Goal: Task Accomplishment & Management: Use online tool/utility

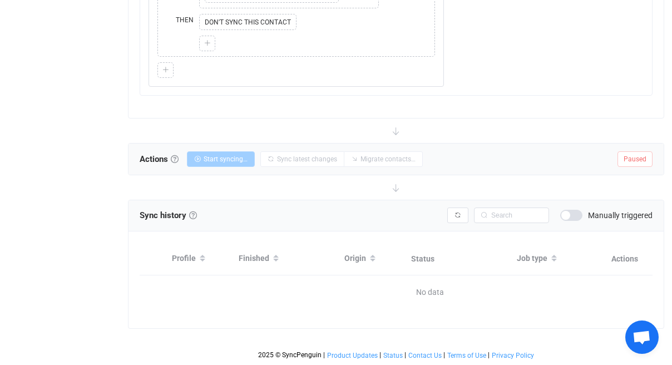
scroll to position [999, 0]
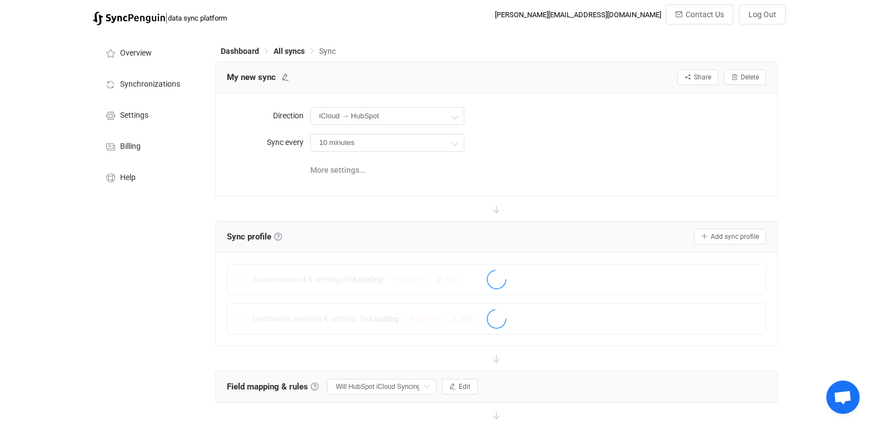
scroll to position [232, 0]
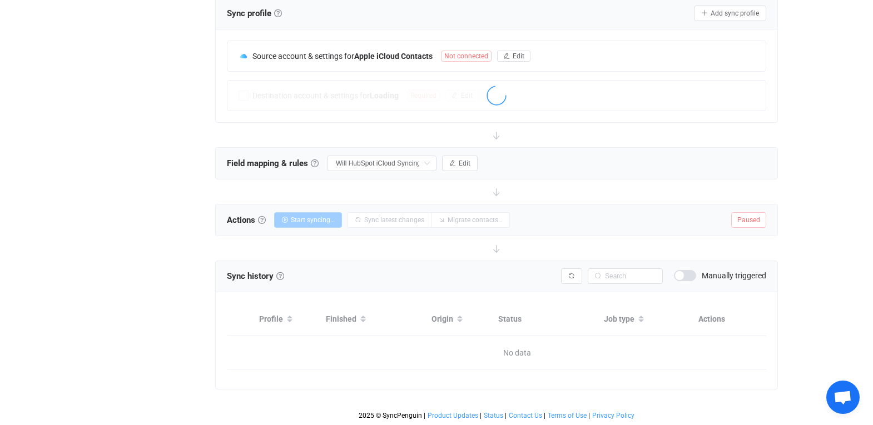
type input "Do nothing"
click at [468, 160] on span "Edit" at bounding box center [465, 164] width 12 height 8
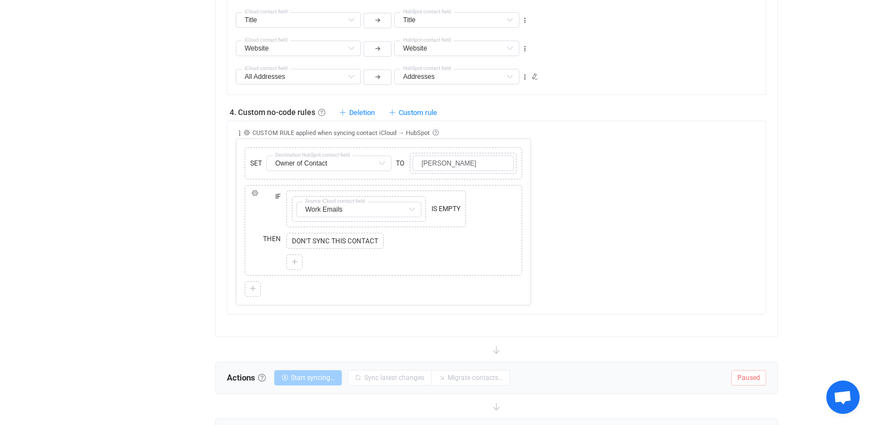
scroll to position [101, 0]
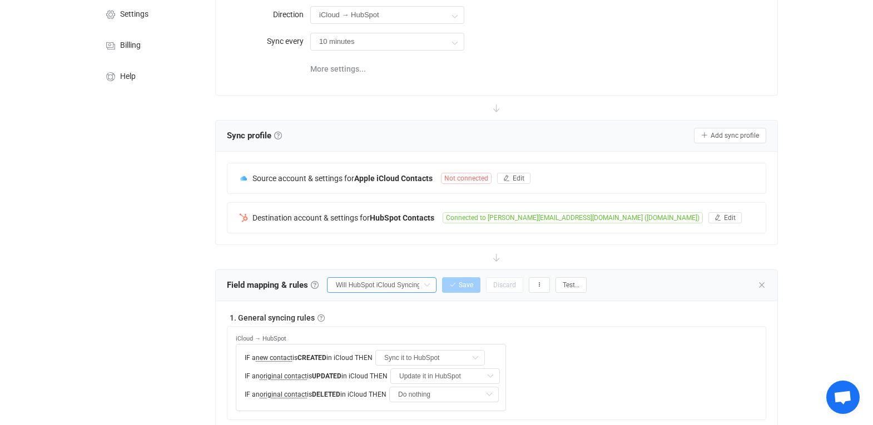
click at [410, 290] on input "Will HubSpot iCloud Syncing" at bounding box center [382, 285] width 110 height 16
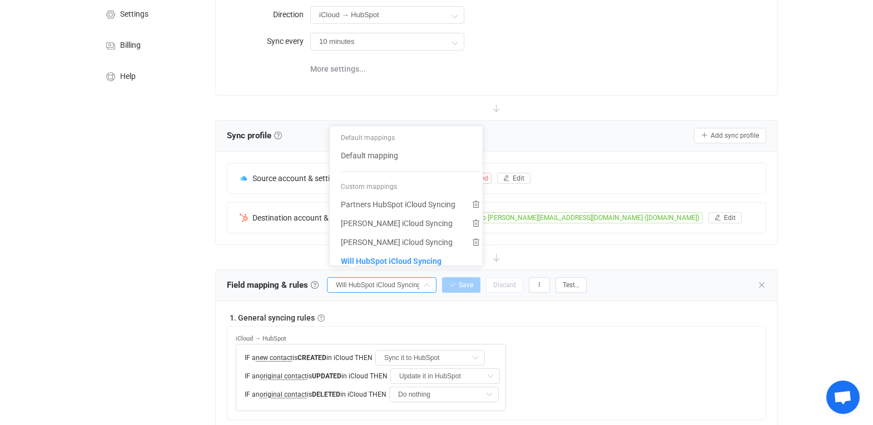
scroll to position [1, 0]
click at [396, 204] on span "Partners HubSpot iCloud Syncing" at bounding box center [398, 204] width 115 height 19
type input "Partners HubSpot iCloud Syncing"
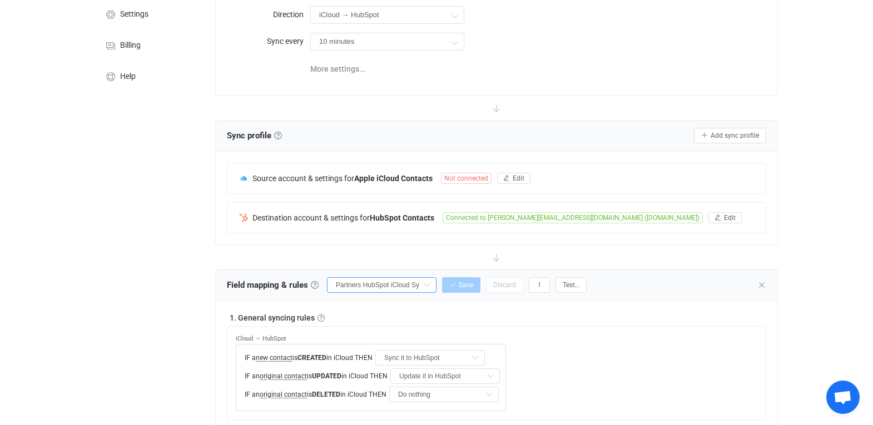
type input "[PERSON_NAME]"
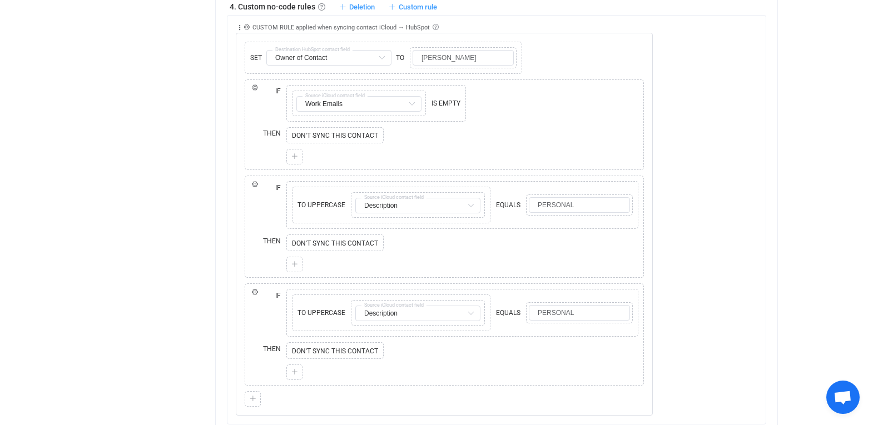
scroll to position [976, 0]
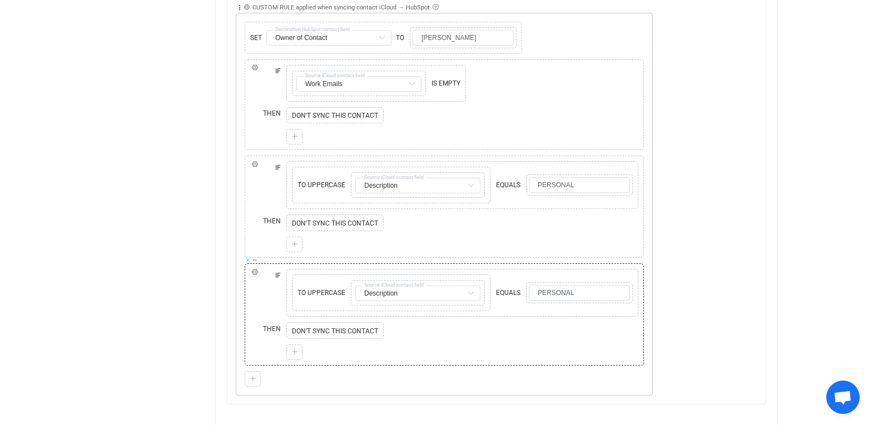
click at [247, 258] on icon at bounding box center [248, 260] width 6 height 6
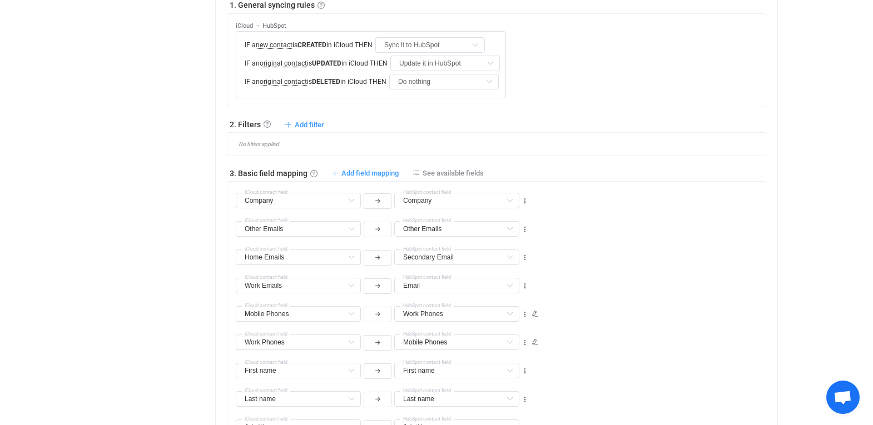
scroll to position [38, 0]
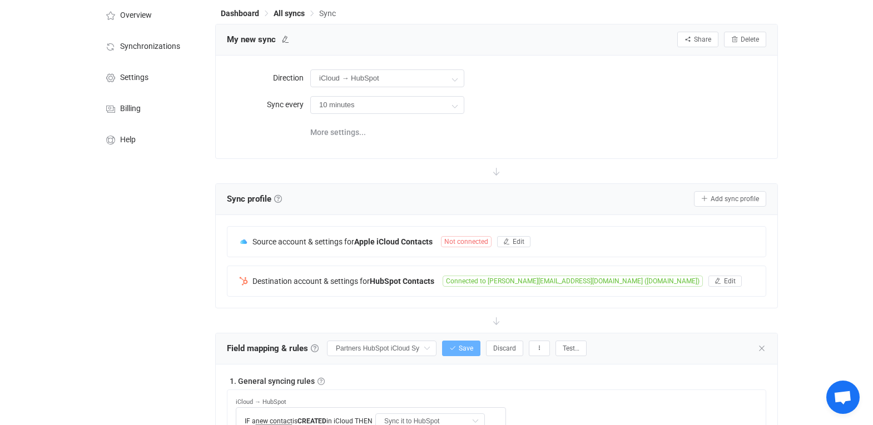
click at [469, 346] on span "Save" at bounding box center [466, 349] width 14 height 8
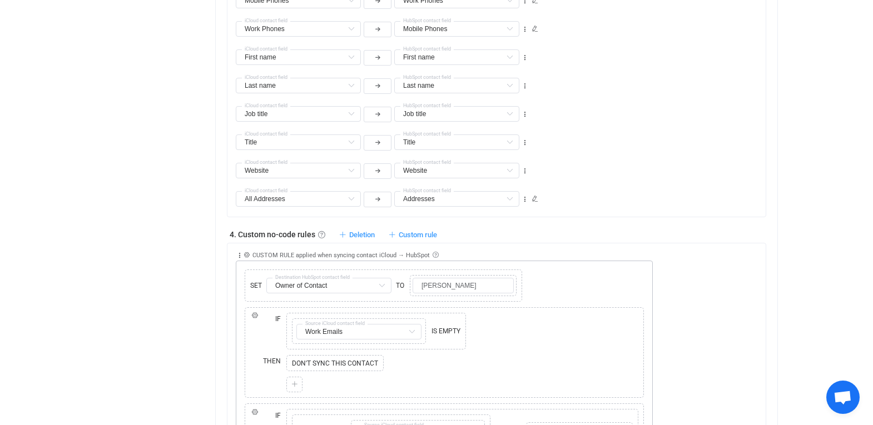
scroll to position [887, 0]
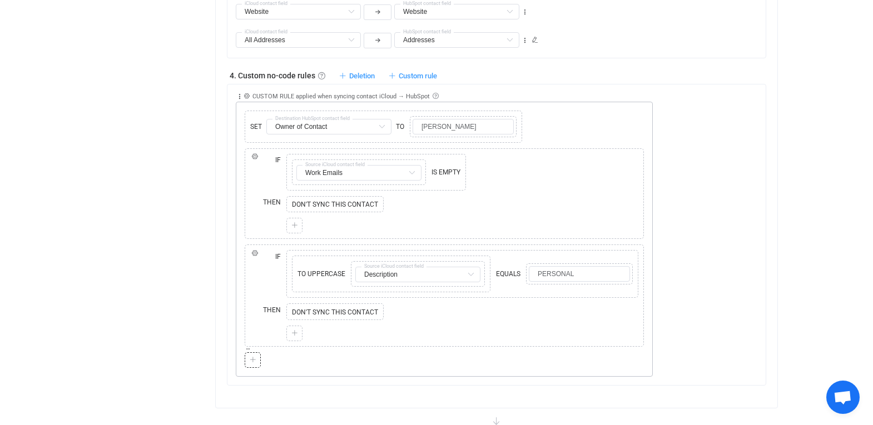
click at [256, 360] on icon at bounding box center [253, 360] width 7 height 7
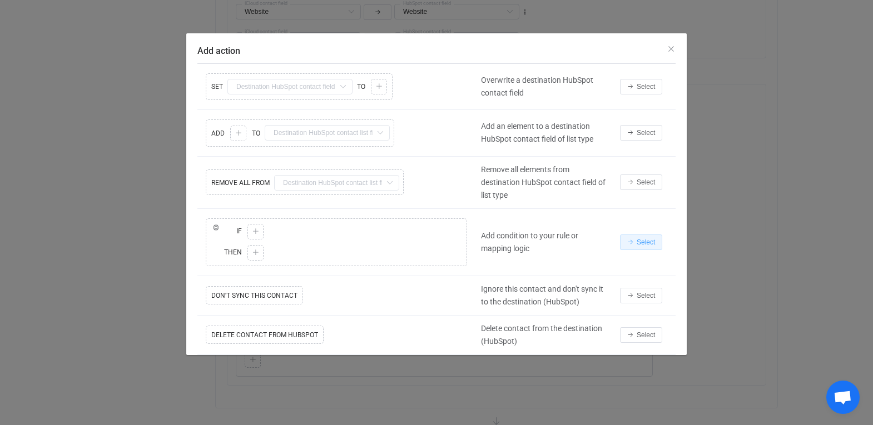
click at [634, 240] on button "Select" at bounding box center [641, 243] width 42 height 16
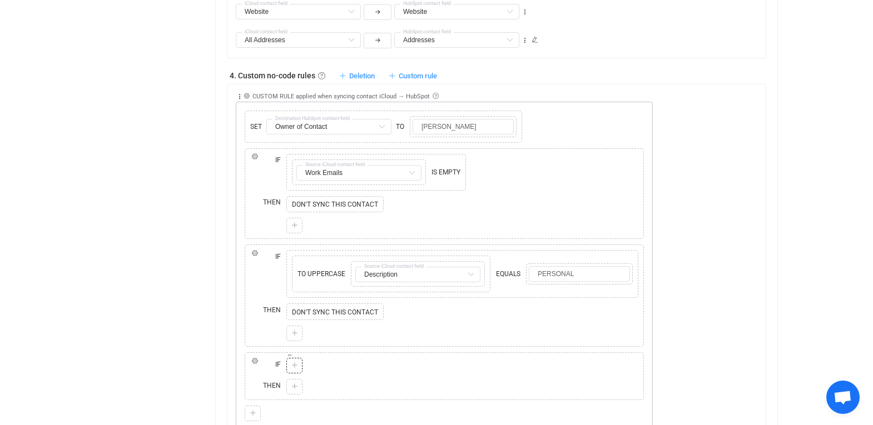
click at [299, 367] on div at bounding box center [294, 366] width 11 height 10
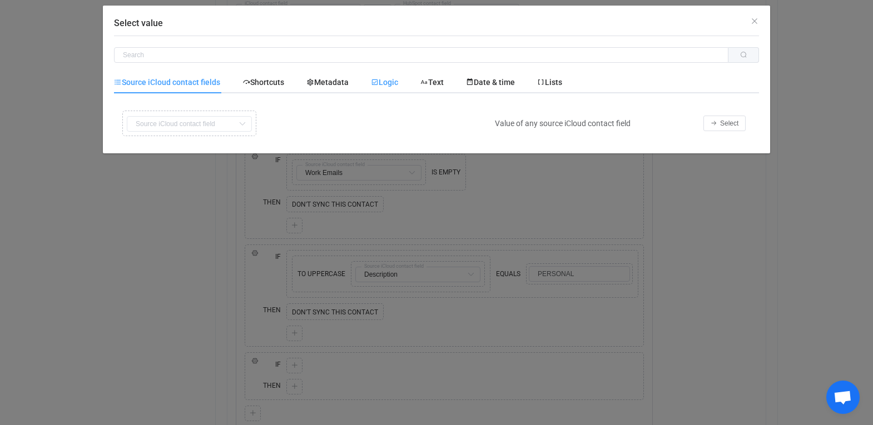
click at [398, 78] on span "Logic" at bounding box center [384, 82] width 27 height 9
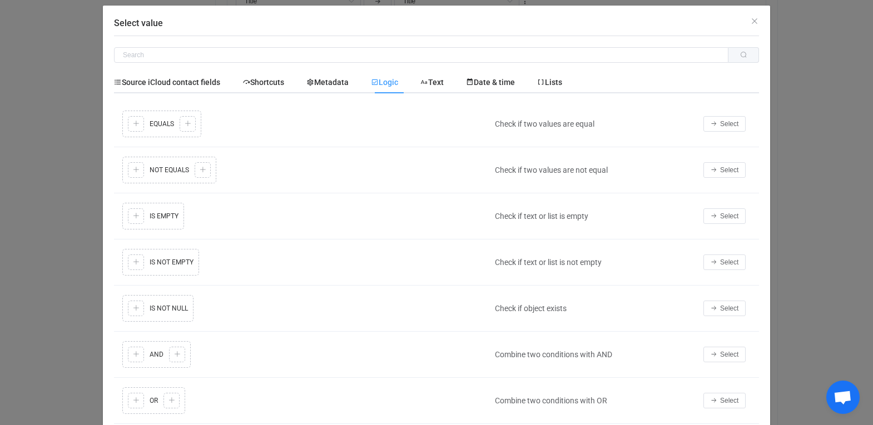
scroll to position [758, 0]
click at [428, 79] on icon "Select value" at bounding box center [424, 82] width 8 height 8
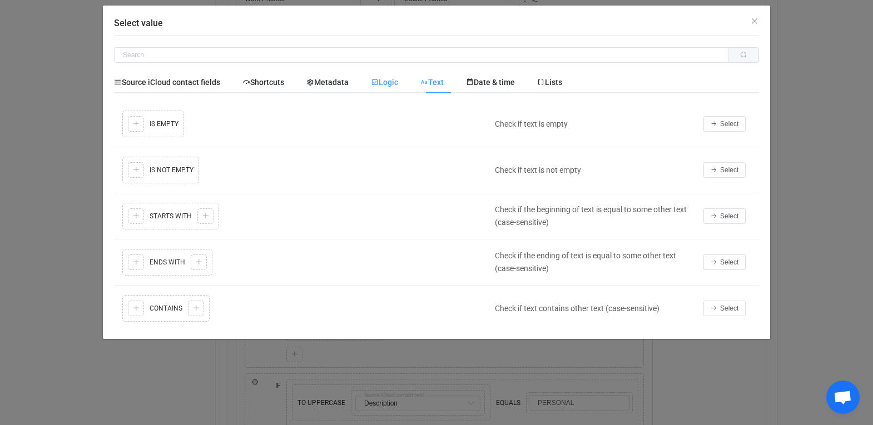
click at [396, 82] on span "Logic" at bounding box center [384, 82] width 27 height 9
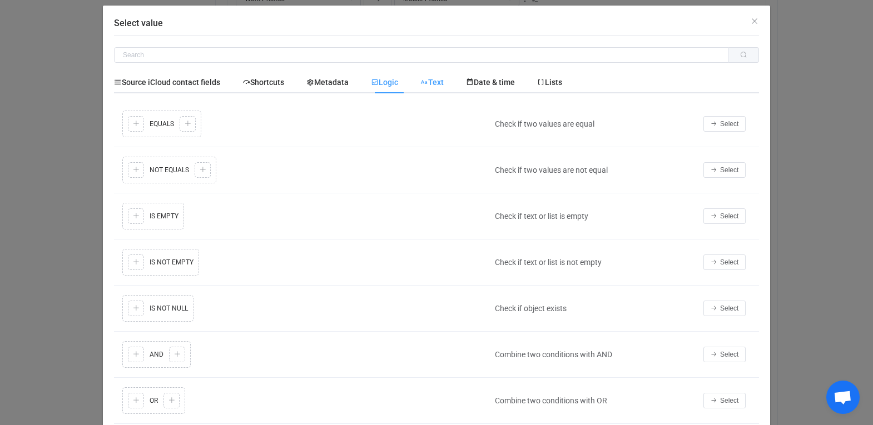
click at [437, 83] on span "Text" at bounding box center [431, 82] width 23 height 9
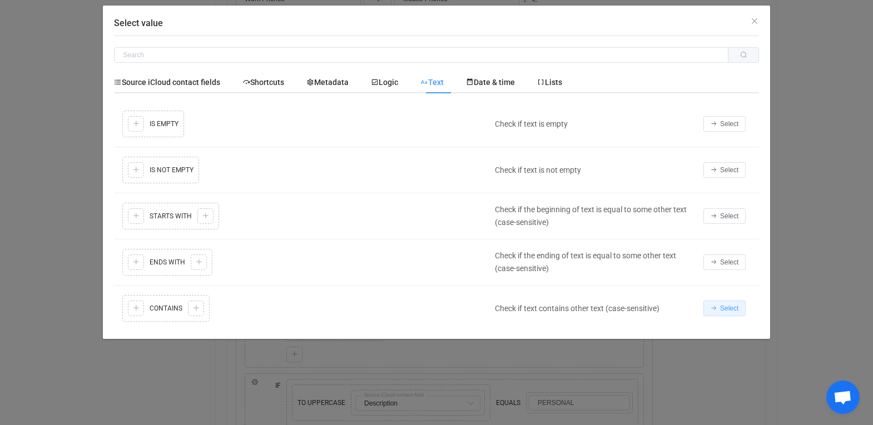
click at [726, 314] on button "Select" at bounding box center [724, 309] width 42 height 16
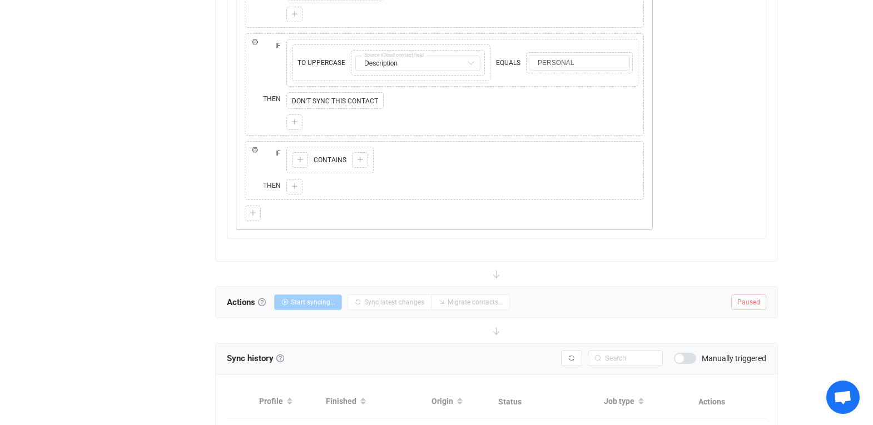
scroll to position [1017, 0]
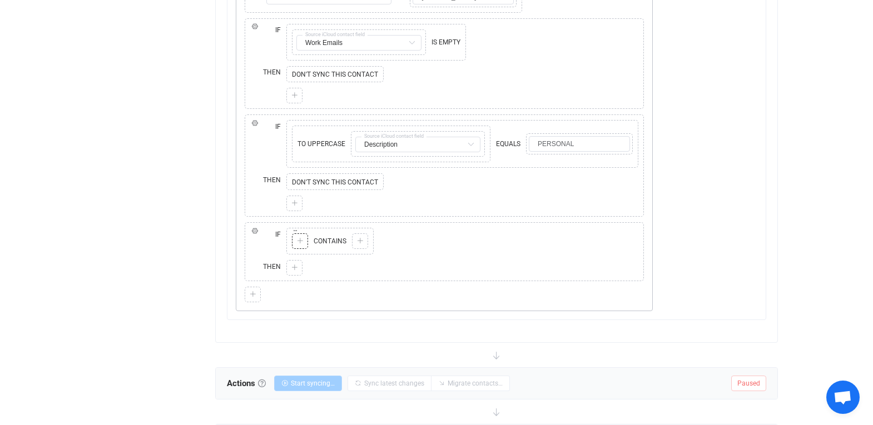
click at [302, 242] on icon at bounding box center [300, 241] width 7 height 7
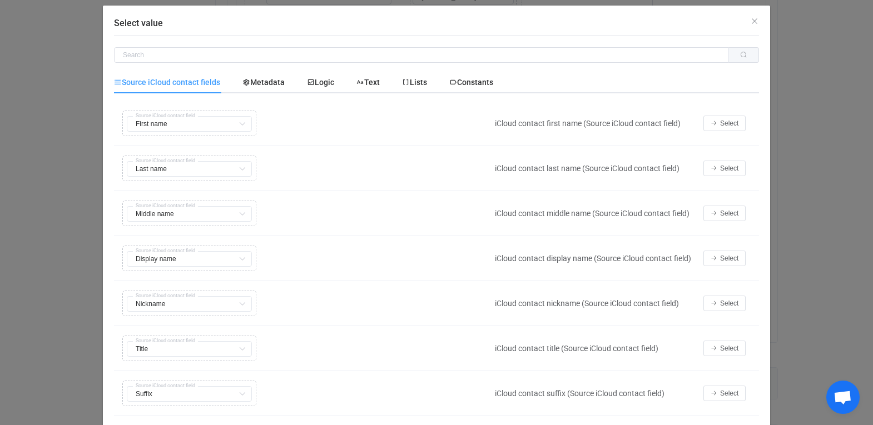
scroll to position [854, 0]
click at [263, 76] on div "Metadata" at bounding box center [263, 82] width 64 height 22
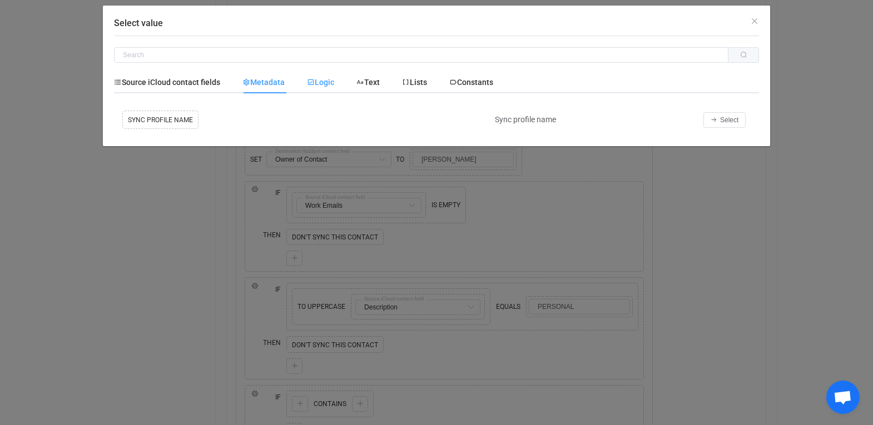
click at [337, 76] on div "Logic" at bounding box center [320, 82] width 49 height 22
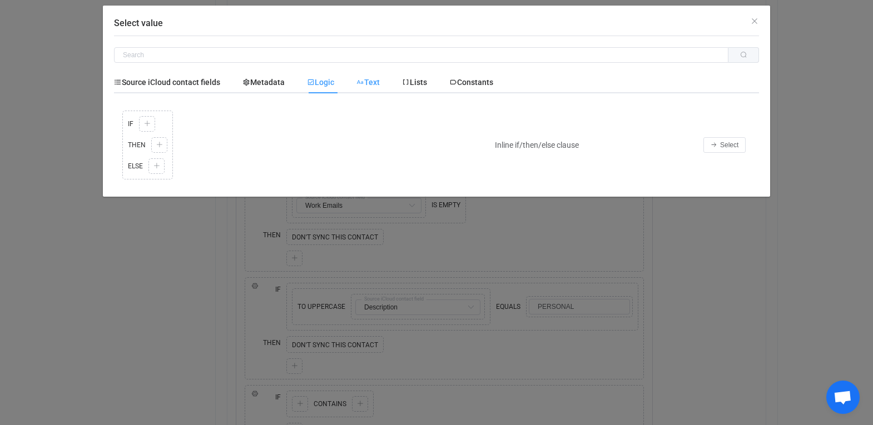
click at [0, 0] on icon "Select value" at bounding box center [0, 0] width 0 height 0
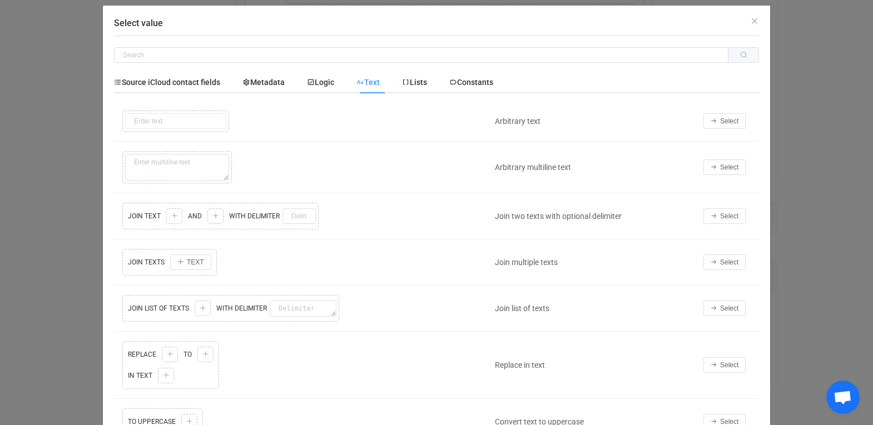
scroll to position [572, 0]
click at [0, 0] on span "Source iCloud contact fields" at bounding box center [0, 0] width 0 height 0
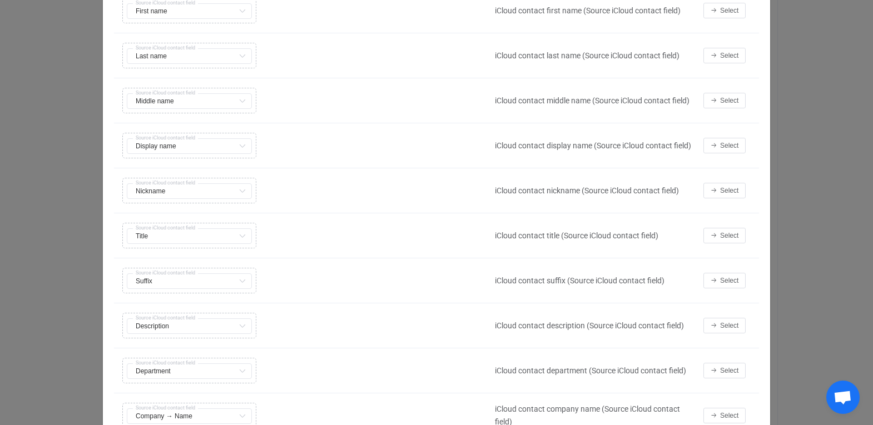
scroll to position [159, 0]
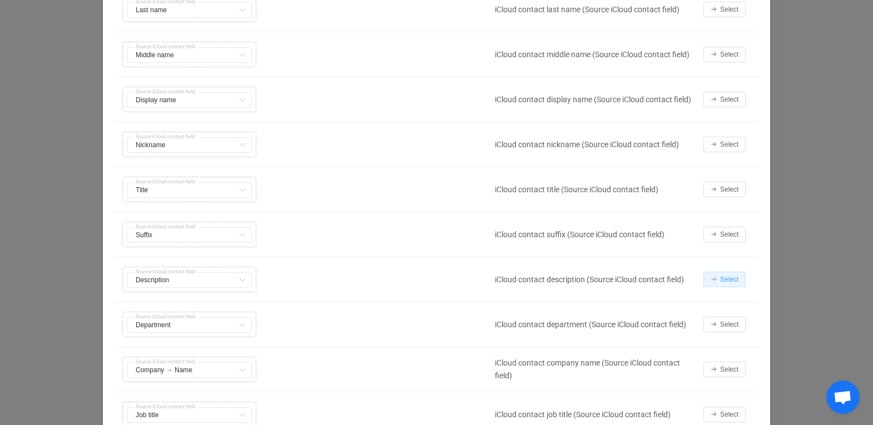
click at [725, 281] on span "Select" at bounding box center [729, 280] width 18 height 8
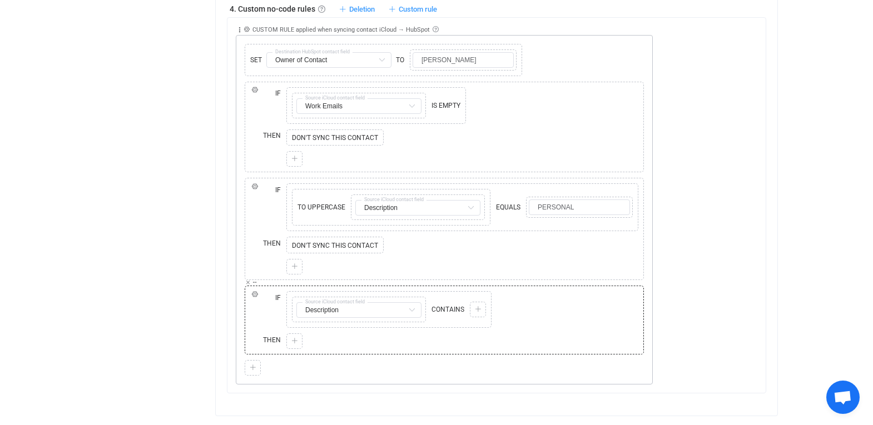
scroll to position [945, 0]
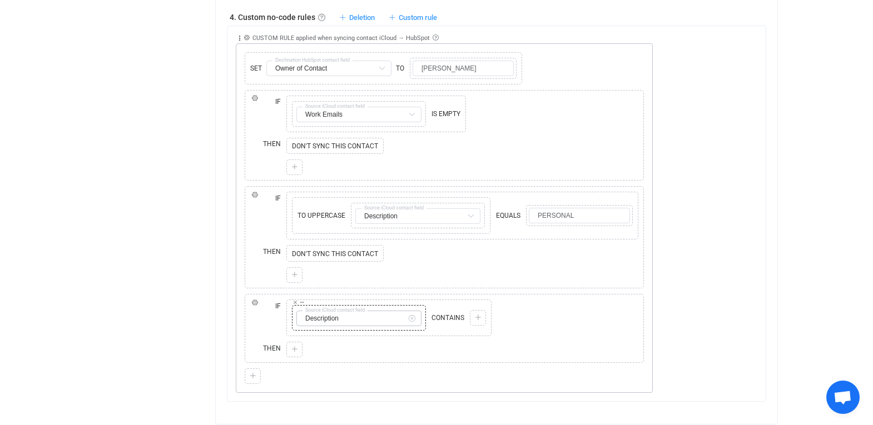
click at [415, 318] on icon at bounding box center [412, 319] width 14 height 16
click at [390, 321] on input "text" at bounding box center [358, 319] width 125 height 16
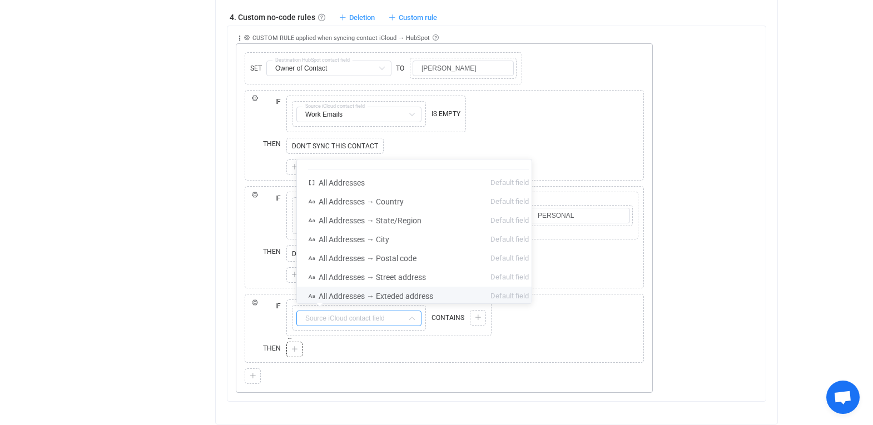
scroll to position [947, 0]
click at [547, 317] on div "Copy Cut Replace TYPE MISMATCH Copy Cut Replace TYPE MISMATCH CONTAINS Copy Cut…" at bounding box center [463, 316] width 358 height 42
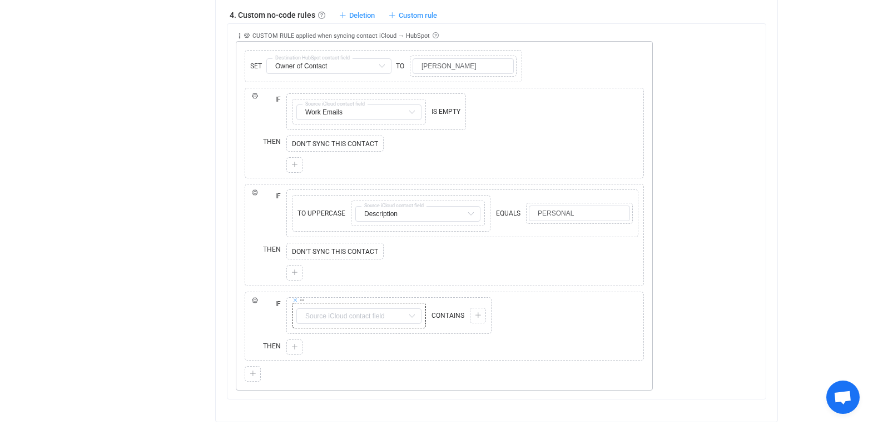
click at [294, 299] on icon at bounding box center [295, 300] width 6 height 6
click at [299, 313] on icon at bounding box center [300, 310] width 7 height 7
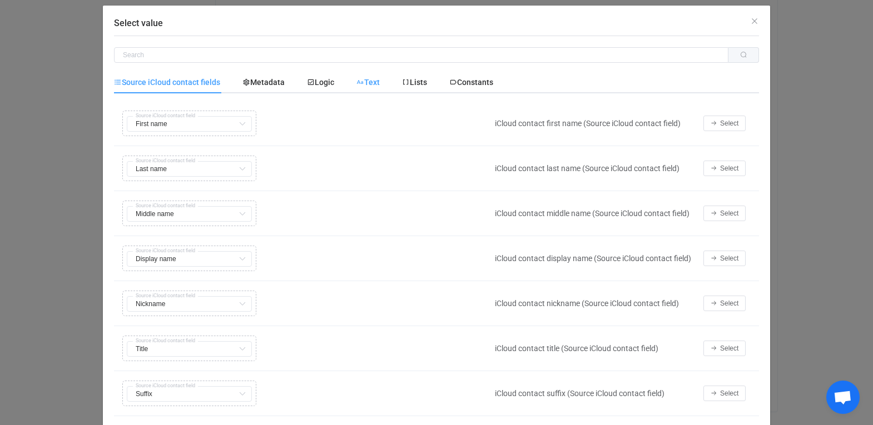
click at [0, 0] on span "Text" at bounding box center [0, 0] width 0 height 0
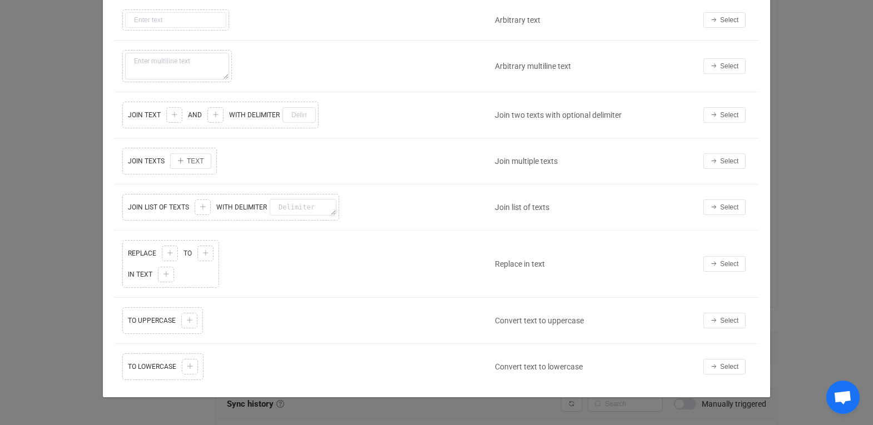
scroll to position [1145, 0]
click at [731, 320] on span "Select" at bounding box center [729, 321] width 18 height 8
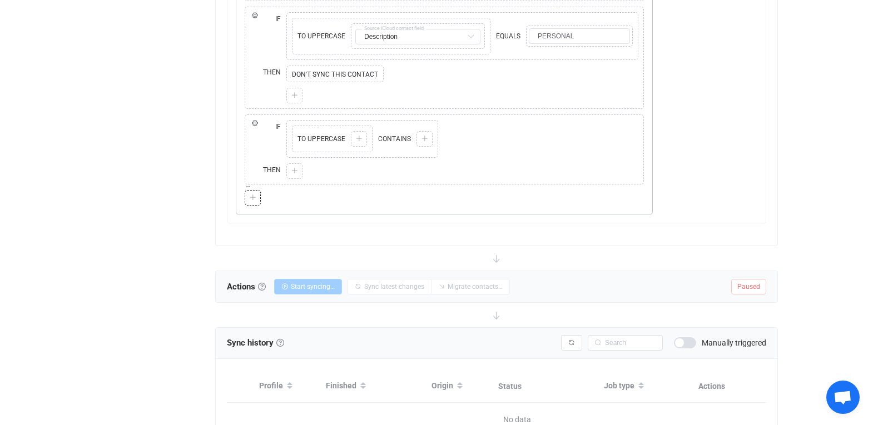
scroll to position [919, 0]
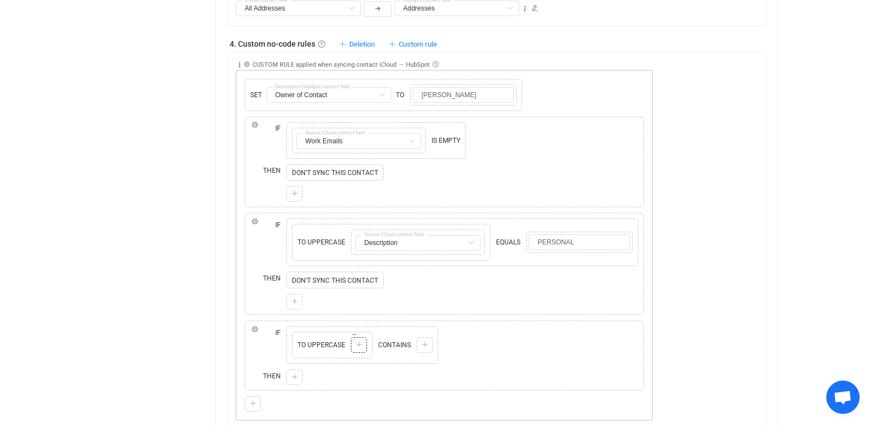
click at [357, 348] on icon at bounding box center [359, 345] width 7 height 7
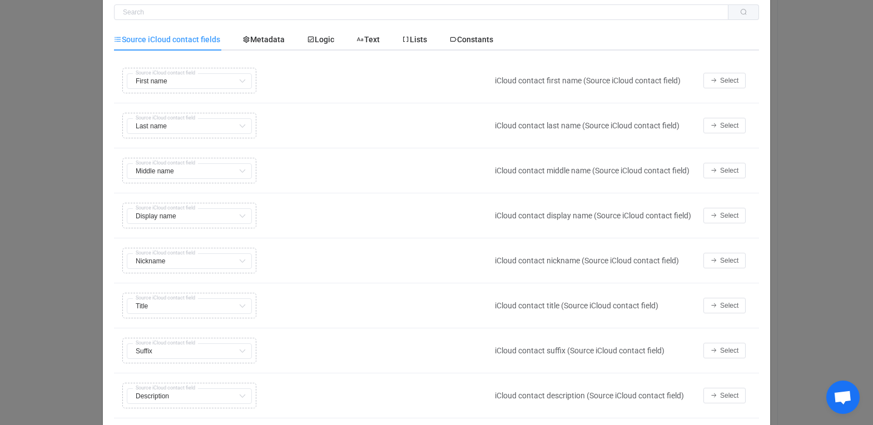
scroll to position [133, 0]
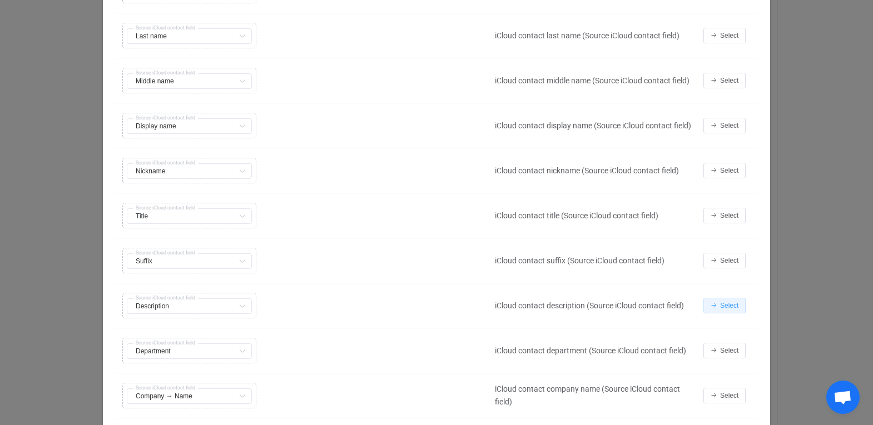
click at [735, 311] on button "Select" at bounding box center [724, 306] width 42 height 16
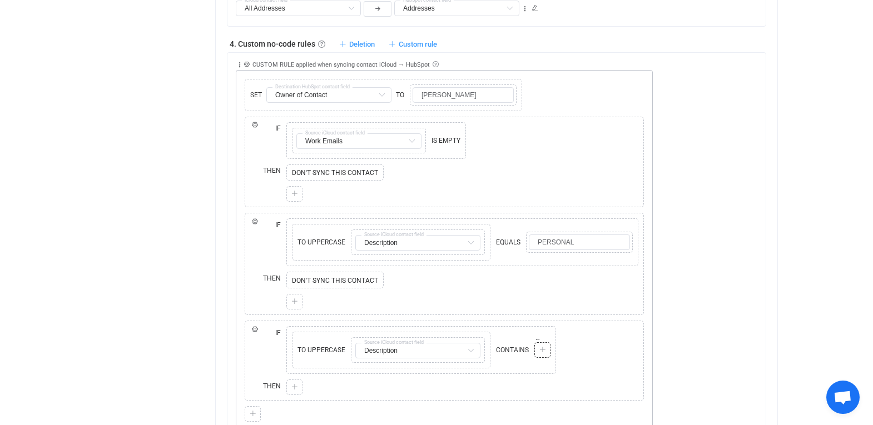
click at [537, 353] on div at bounding box center [542, 350] width 11 height 10
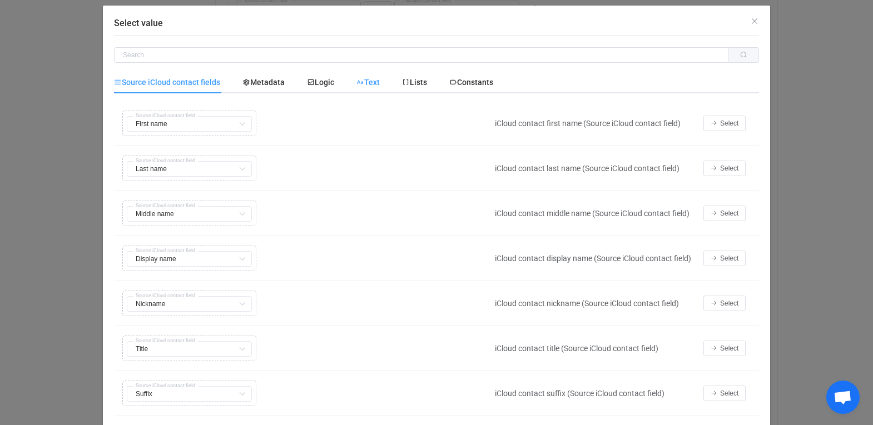
click at [0, 0] on div "Text" at bounding box center [0, 0] width 0 height 0
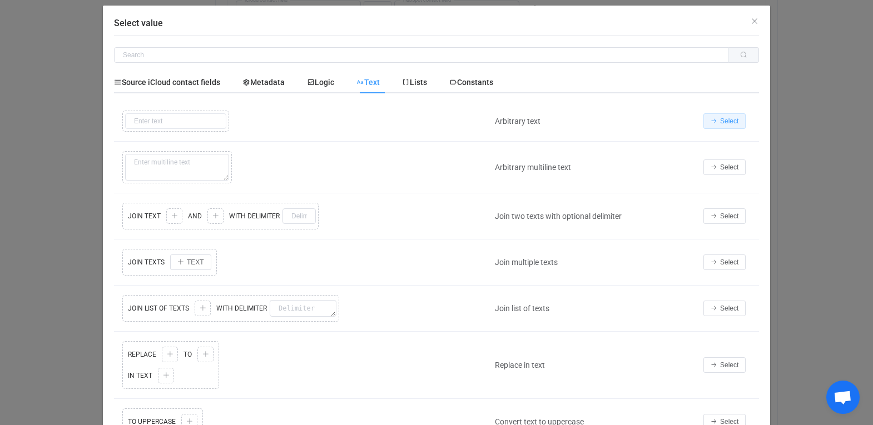
click at [740, 122] on button "Select" at bounding box center [724, 121] width 42 height 16
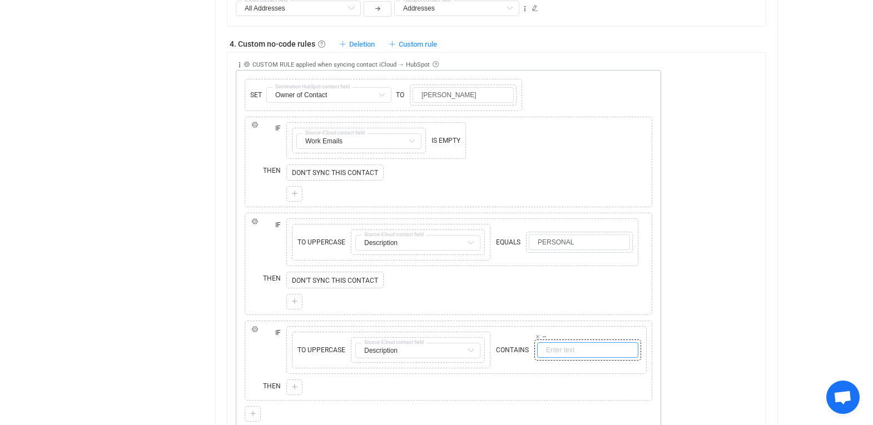
click at [594, 349] on input "text" at bounding box center [587, 351] width 101 height 16
type input "PERSONAL"
click at [725, 221] on div "Collapse Move up Move down Delete Applied to Only contact(s) from iCloud Only c…" at bounding box center [501, 242] width 530 height 379
click at [292, 381] on div at bounding box center [294, 388] width 16 height 16
click at [292, 388] on icon at bounding box center [294, 387] width 7 height 7
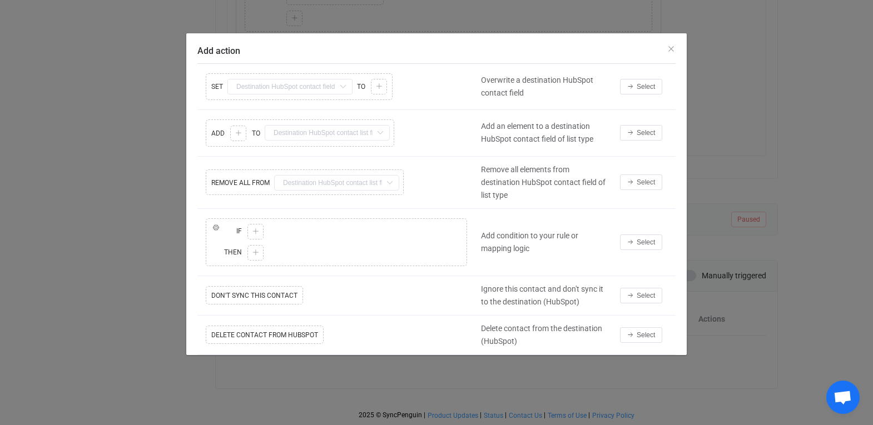
scroll to position [1105, 0]
click at [634, 297] on button "Select" at bounding box center [641, 296] width 42 height 16
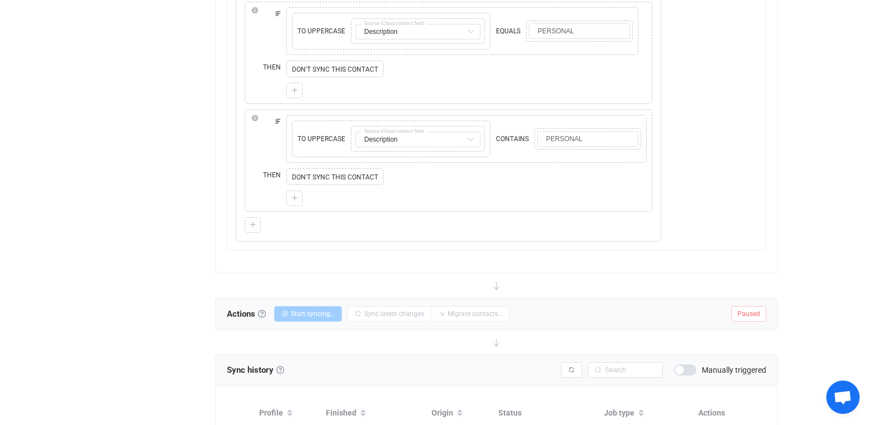
scroll to position [1034, 0]
